Goal: Information Seeking & Learning: Check status

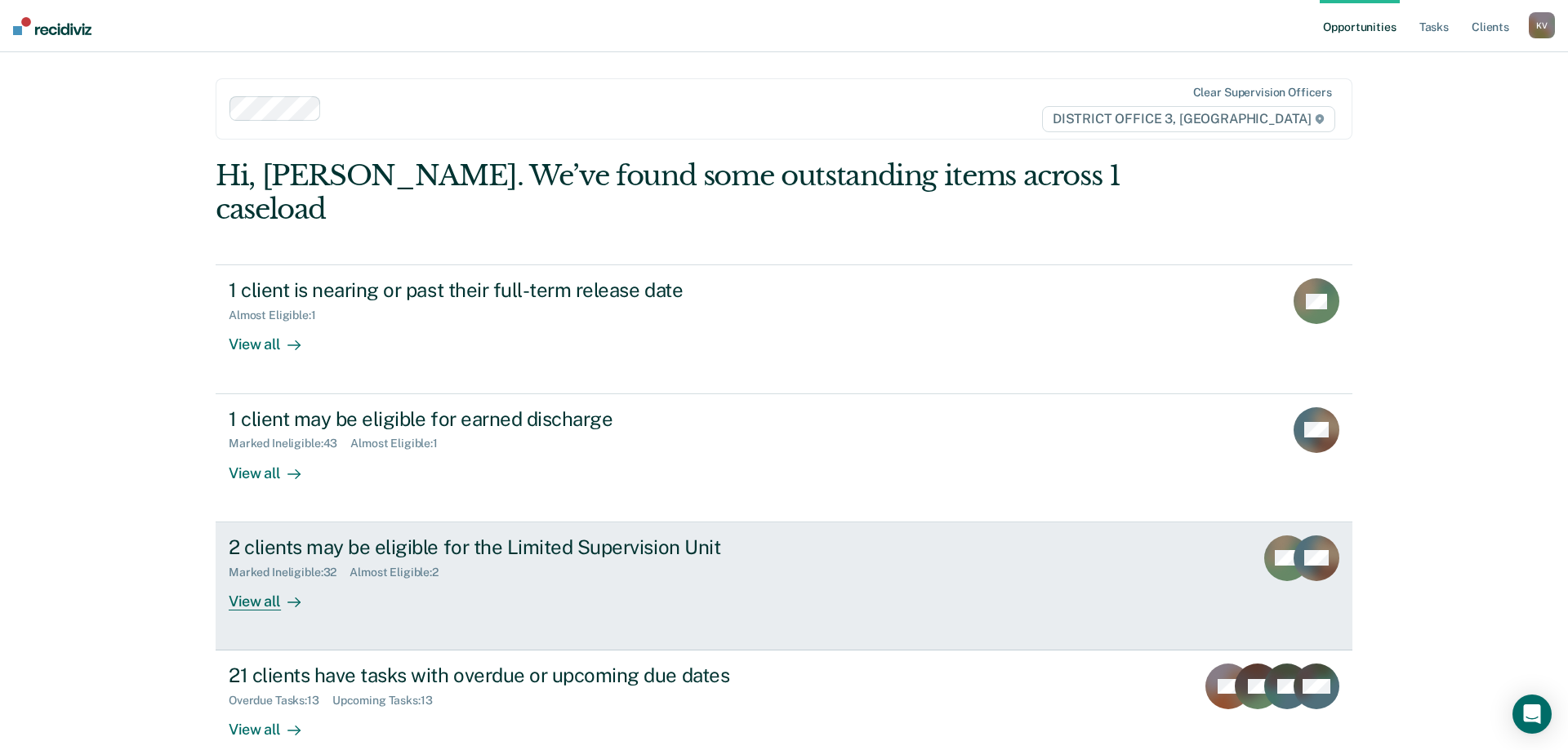
click at [593, 559] on div "Marked Ineligible : 32 Almost Eligible : 2" at bounding box center [515, 569] width 573 height 21
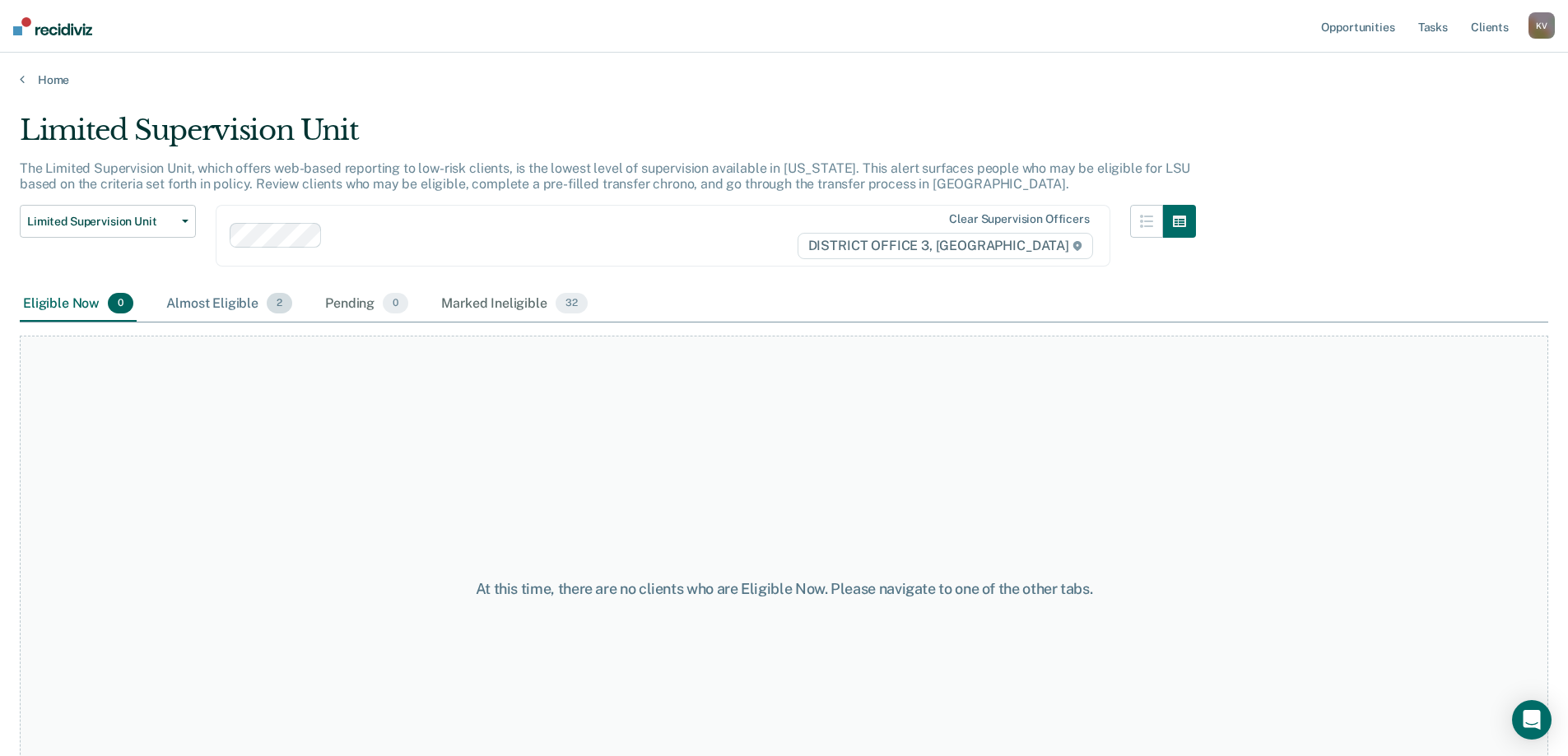
click at [245, 294] on div "Almost Eligible 2" at bounding box center [229, 304] width 133 height 36
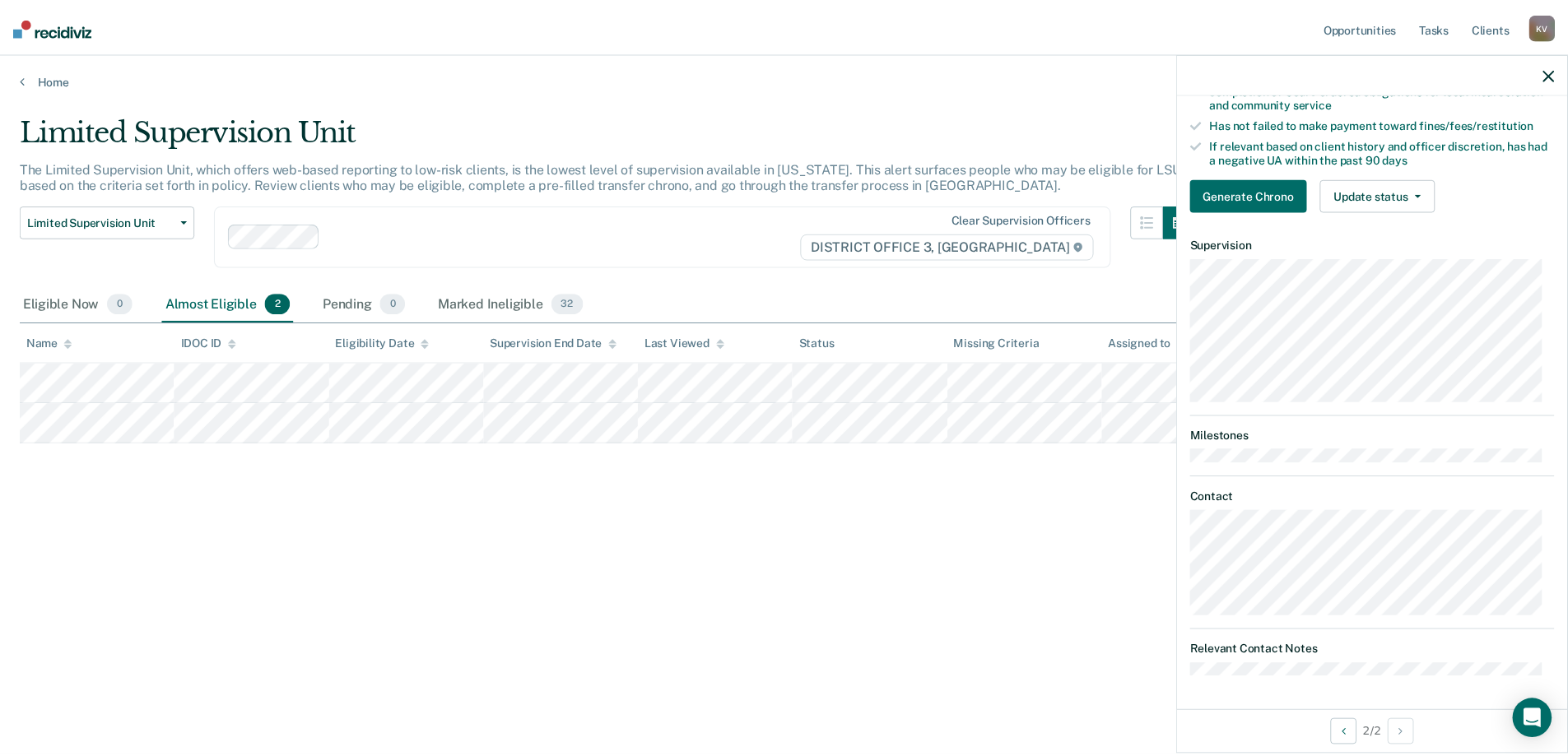
scroll to position [308, 0]
click at [23, 78] on icon at bounding box center [22, 79] width 5 height 14
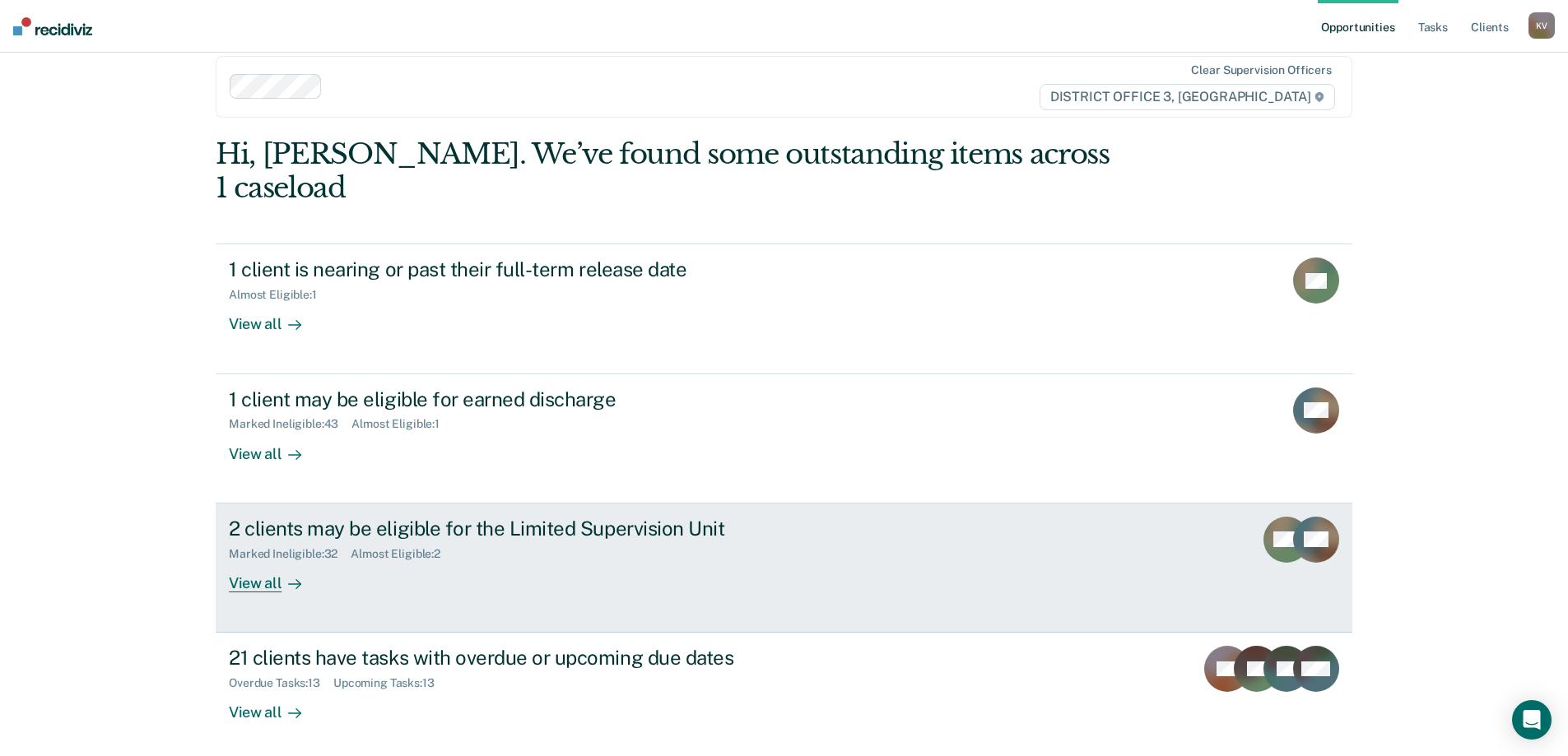
scroll to position [61, 0]
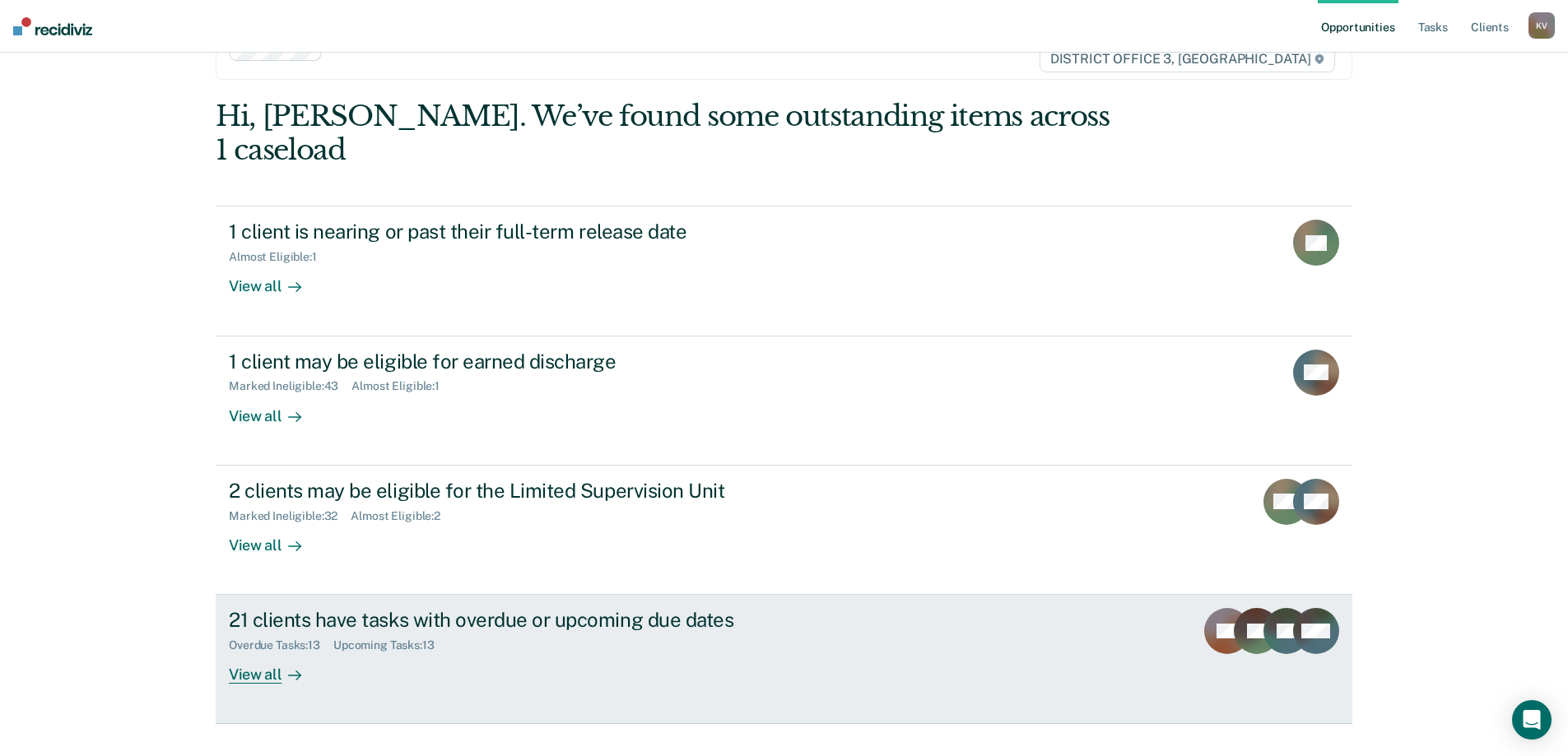
click at [451, 626] on div "21 clients have tasks with overdue or upcoming due dates Overdue Tasks : 13 Upc…" at bounding box center [537, 646] width 617 height 76
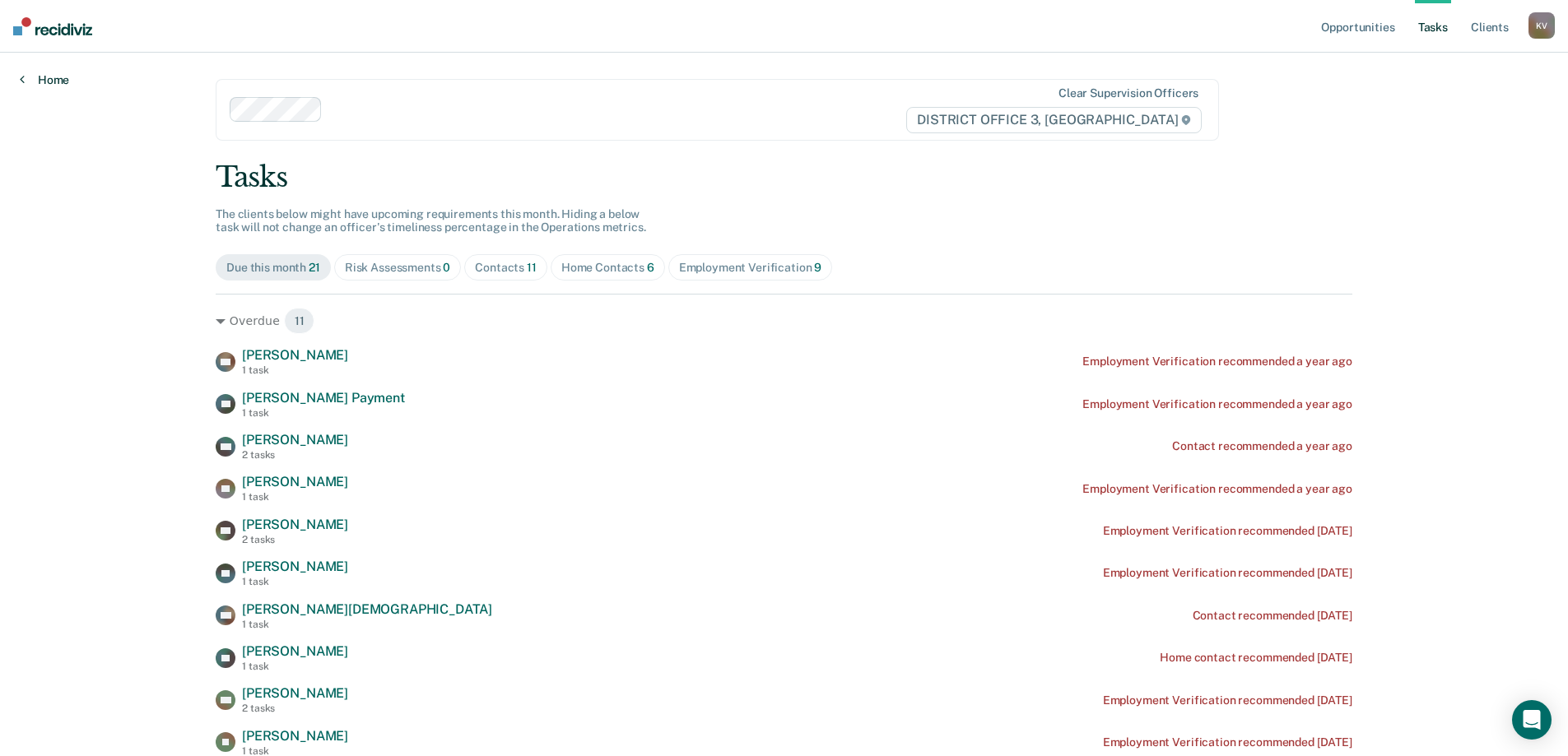
click at [33, 73] on link "Home" at bounding box center [44, 79] width 50 height 14
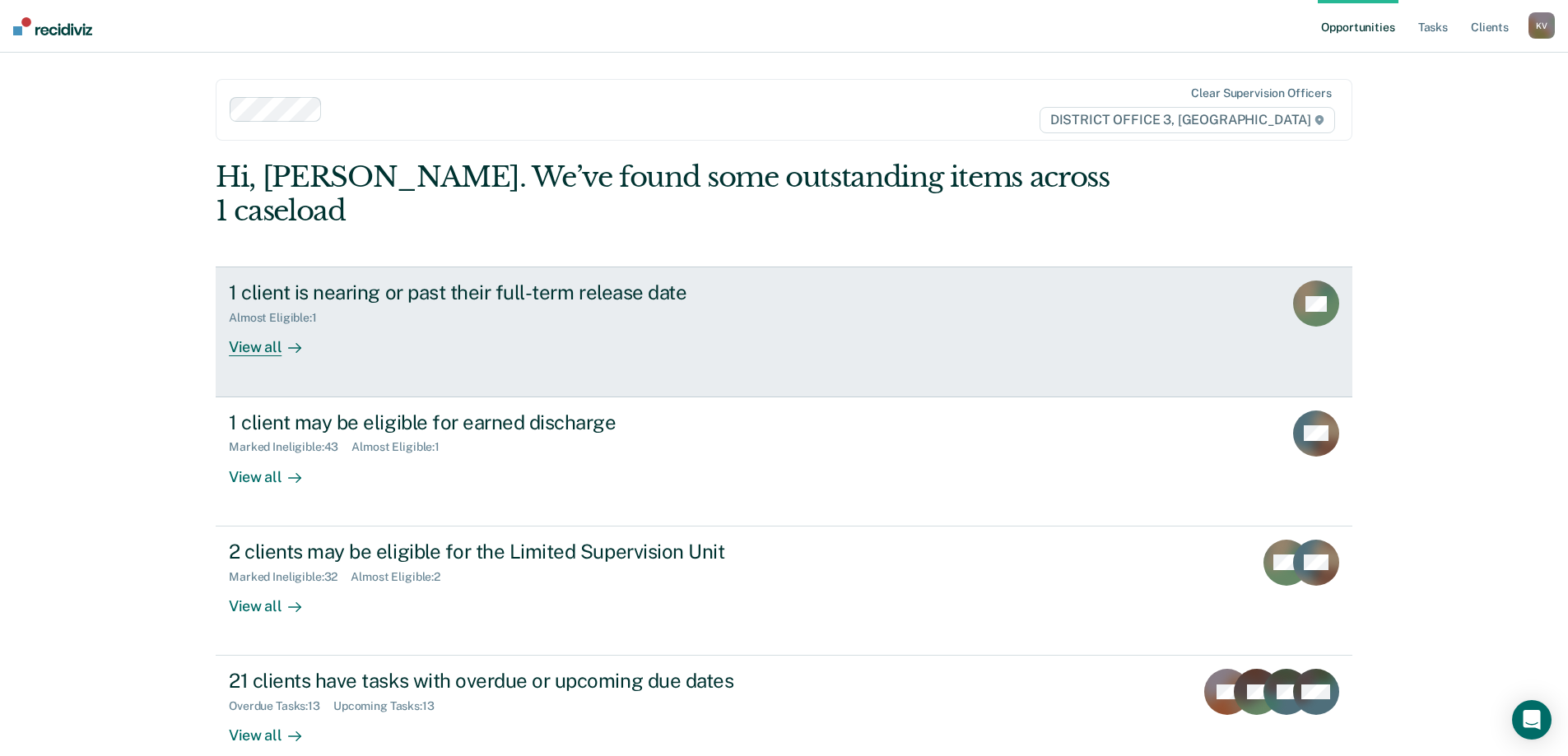
click at [925, 347] on link "1 client is nearing or past their full-term release date Almost Eligible : 1 Vi…" at bounding box center [784, 331] width 1137 height 130
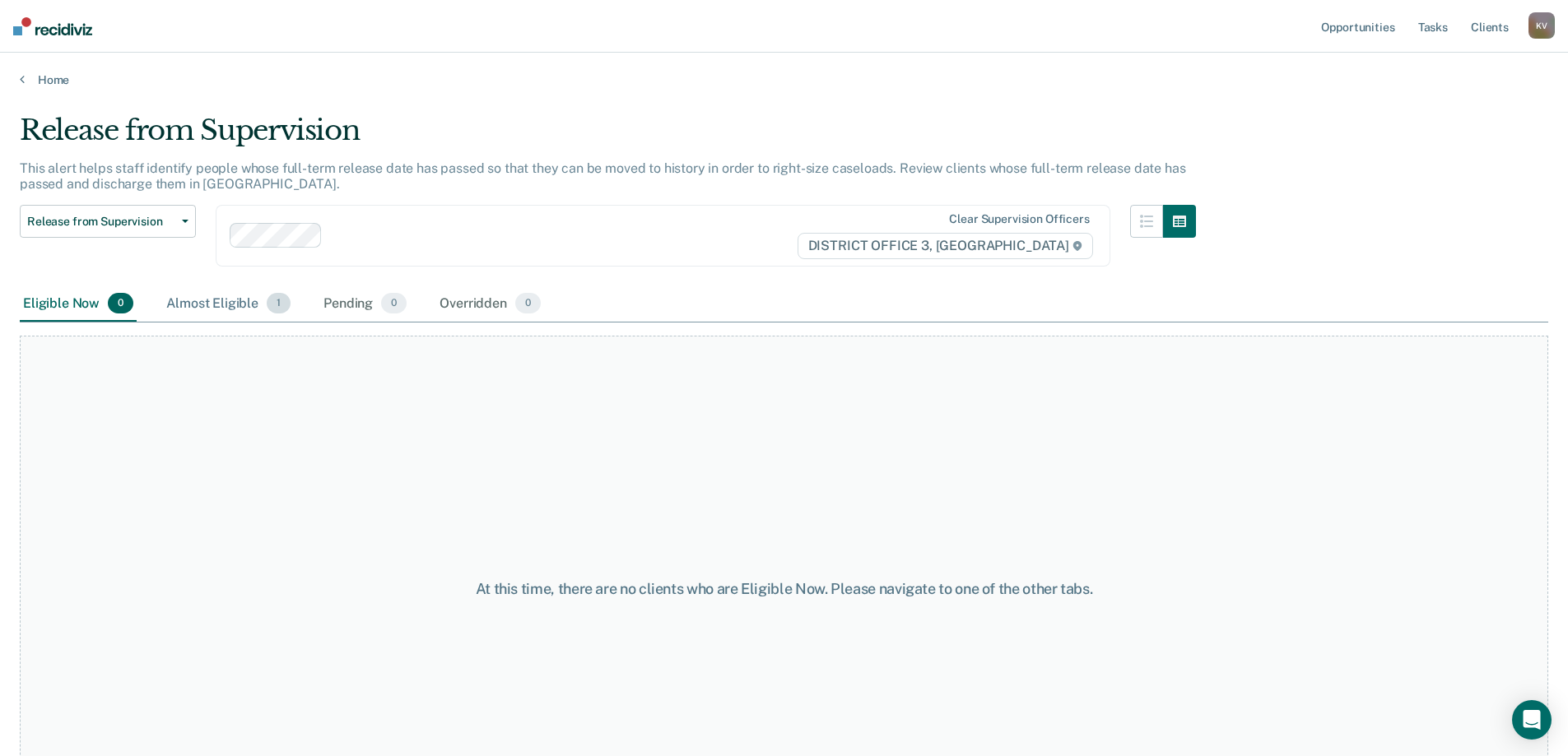
click at [211, 291] on div "Almost Eligible 1" at bounding box center [228, 304] width 131 height 36
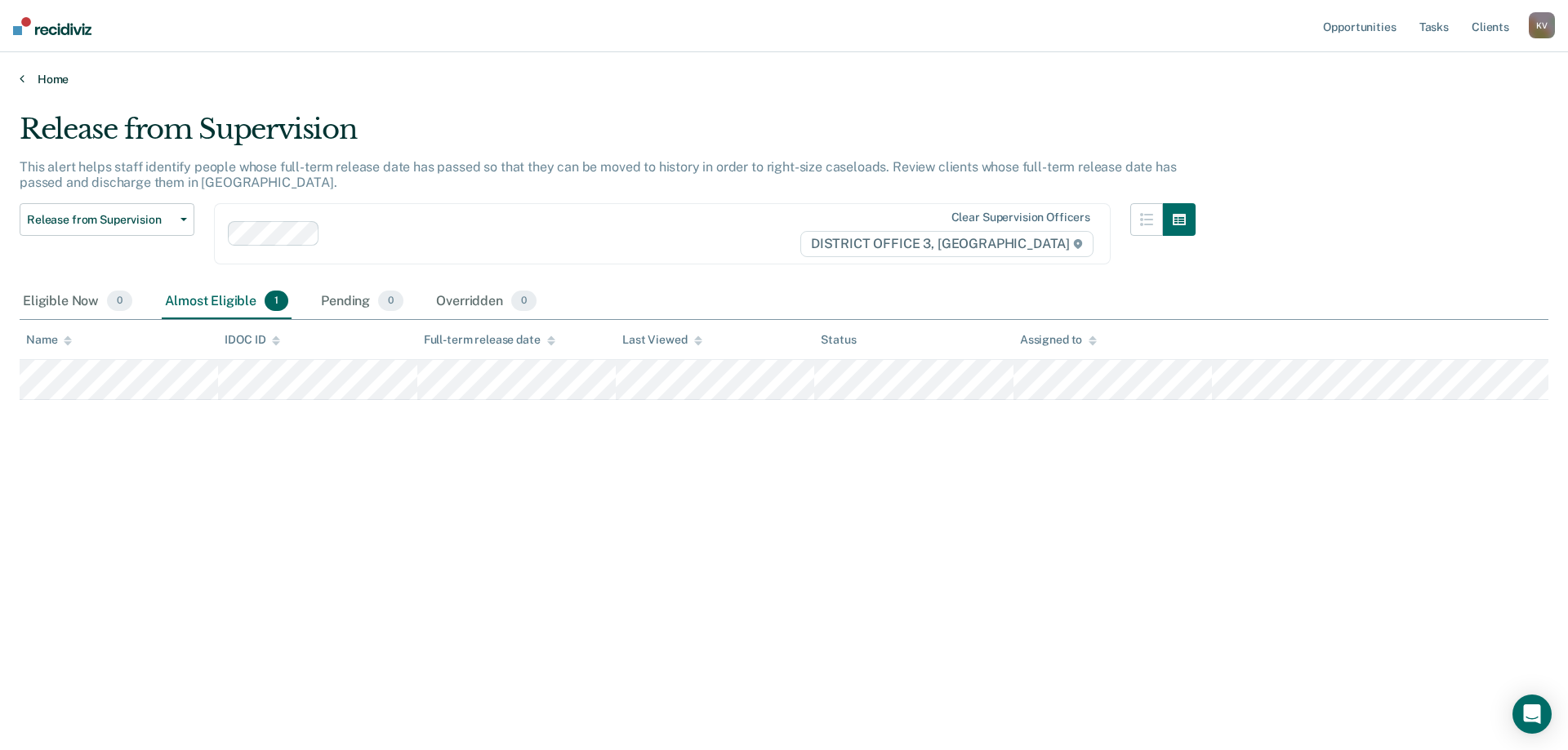
click at [21, 82] on icon at bounding box center [22, 78] width 4 height 13
